Goal: Transaction & Acquisition: Purchase product/service

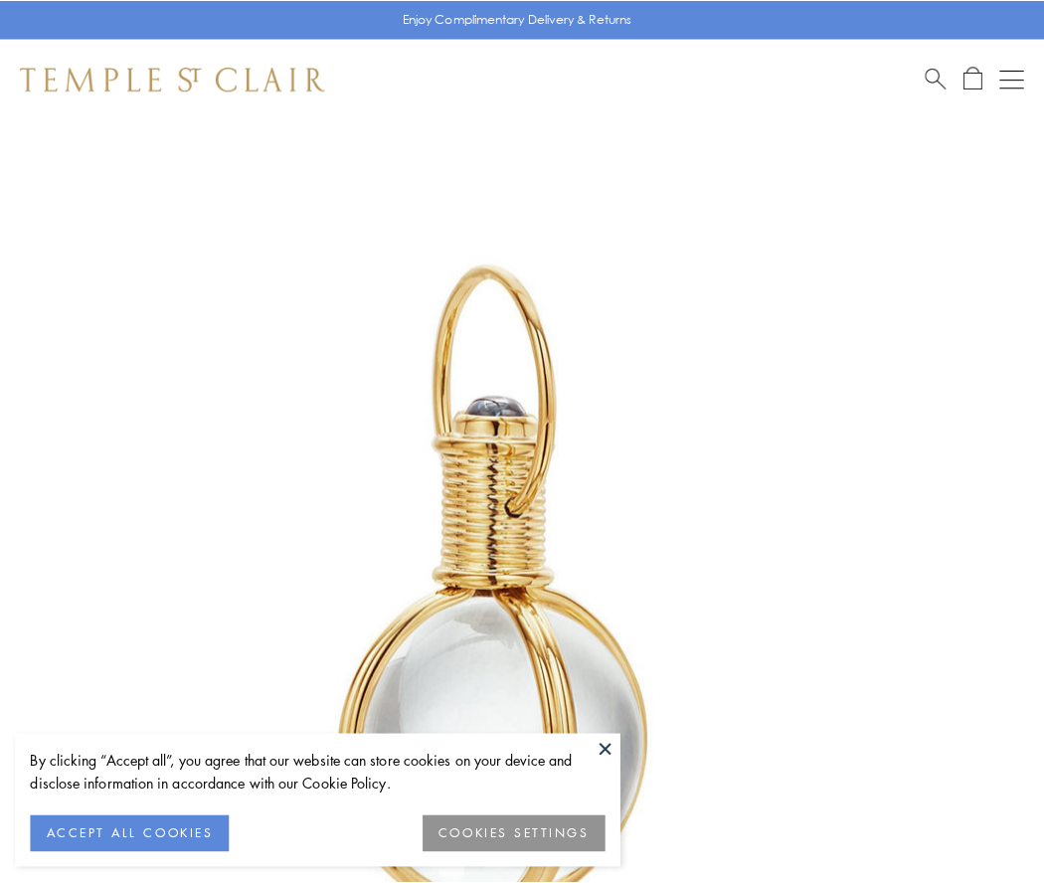
scroll to position [519, 0]
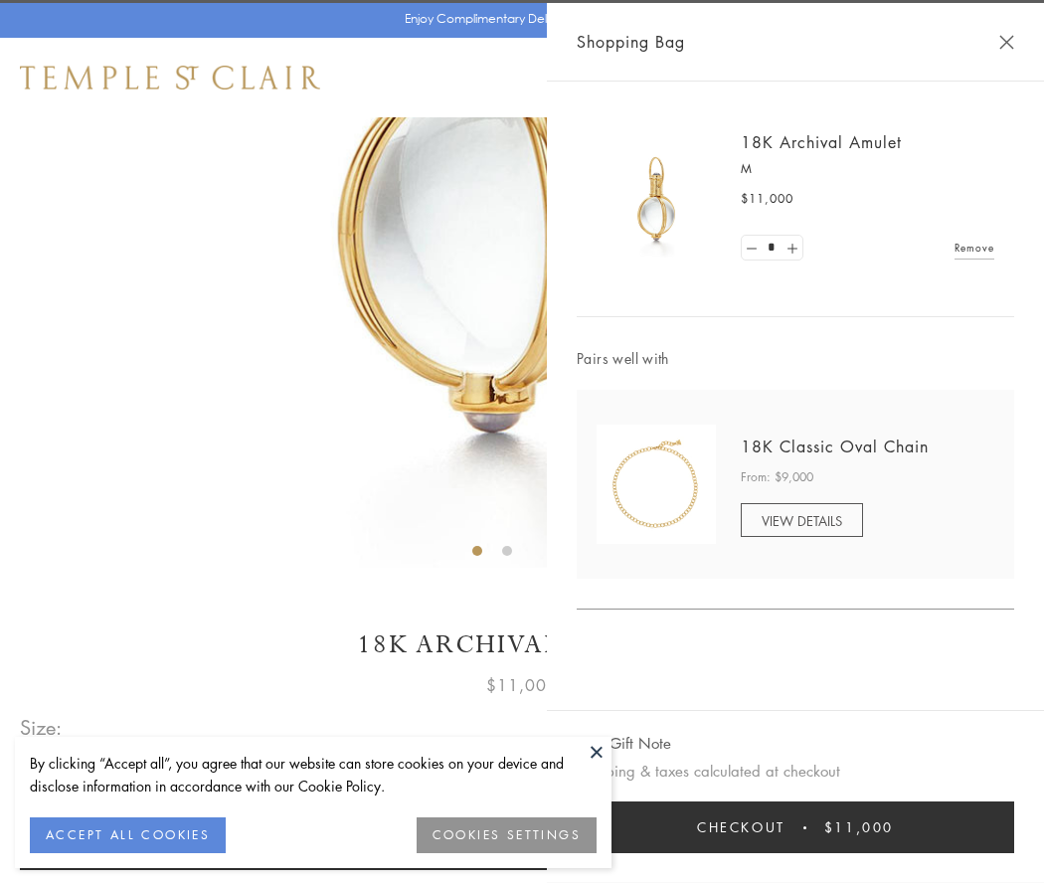
click at [795, 827] on button "Checkout $11,000" at bounding box center [796, 827] width 438 height 52
